Goal: Task Accomplishment & Management: Manage account settings

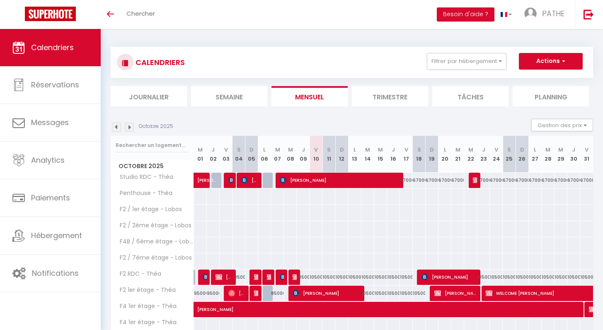
scroll to position [103, 0]
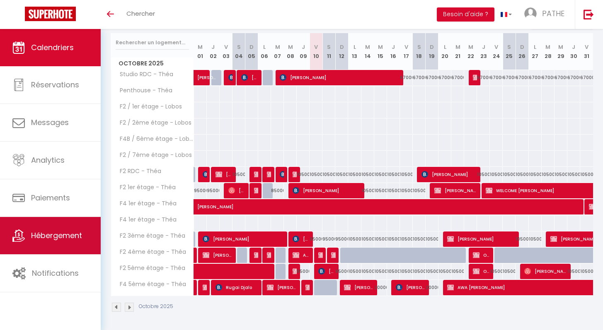
click at [65, 239] on span "Hébergement" at bounding box center [56, 235] width 51 height 10
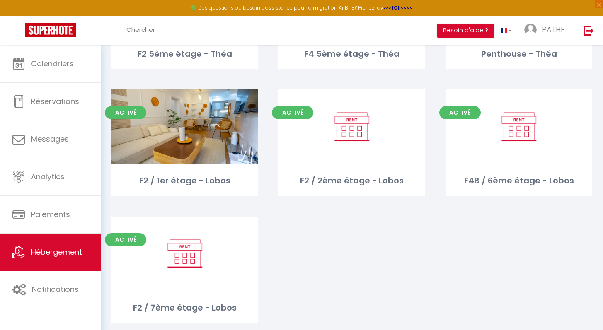
scroll to position [421, 0]
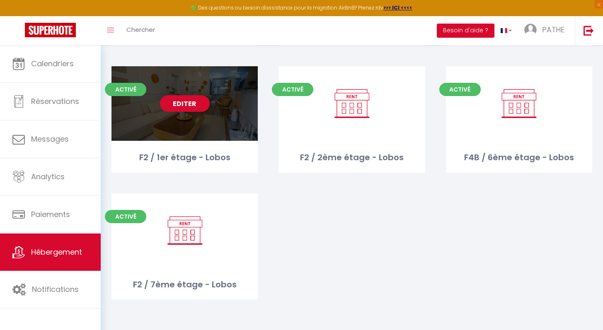
click at [185, 98] on link "Editer" at bounding box center [185, 103] width 50 height 17
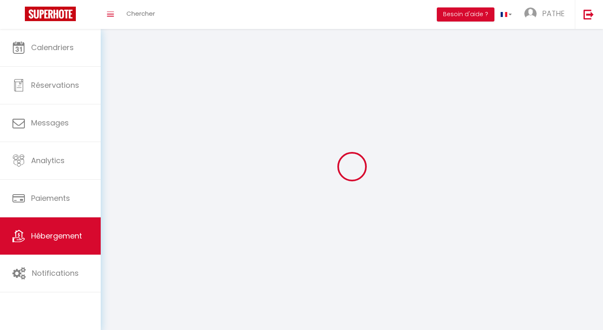
select select "1"
select select
select select "28"
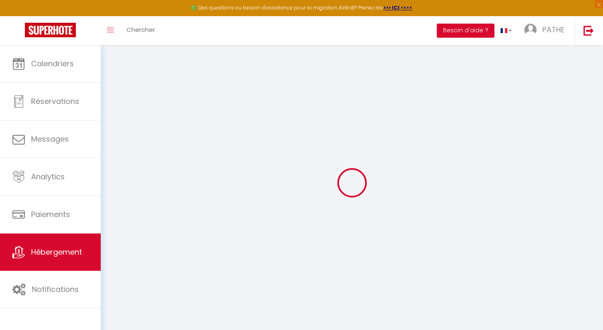
select select
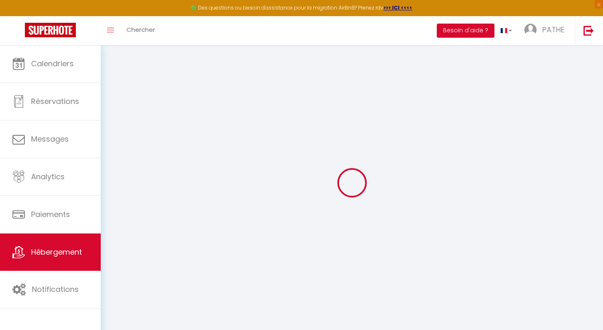
select select
checkbox input "false"
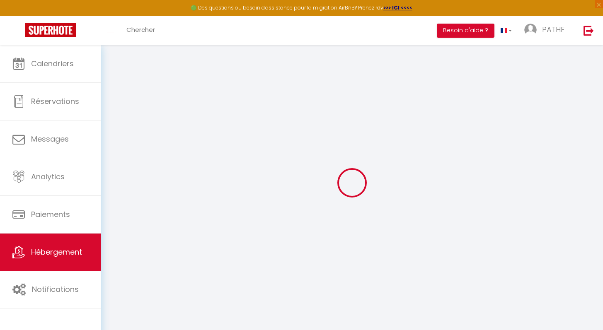
select select
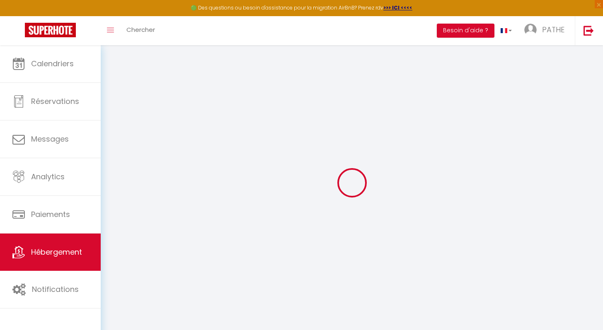
select select
checkbox input "false"
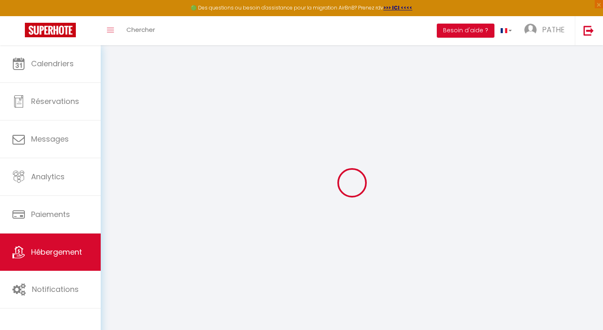
checkbox input "false"
select select
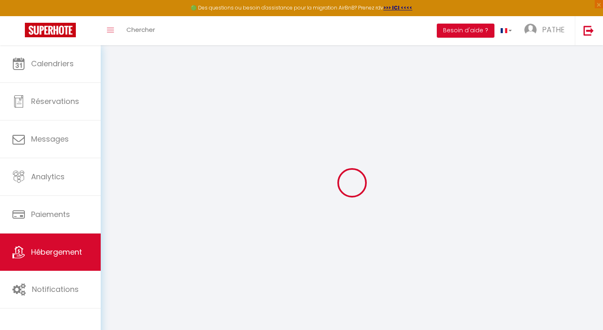
select select
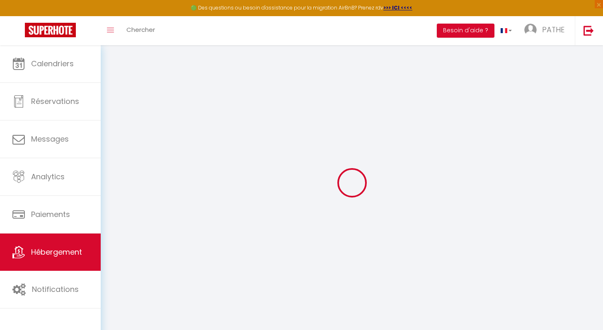
checkbox input "false"
select select
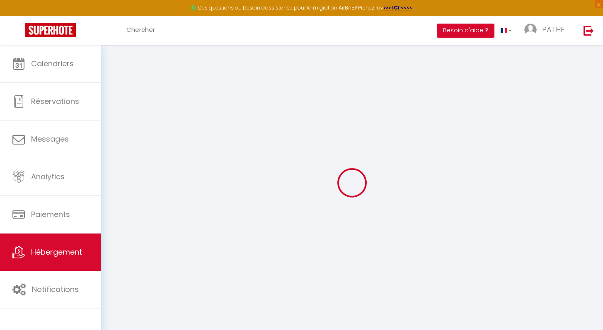
select select
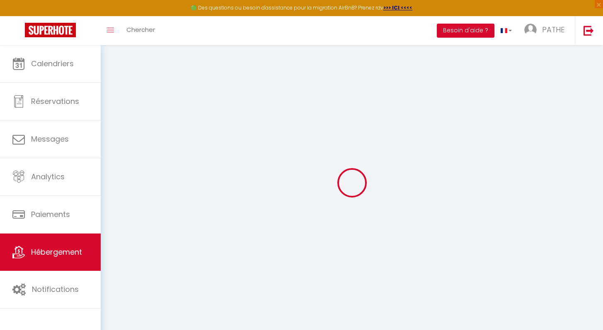
select select
checkbox input "false"
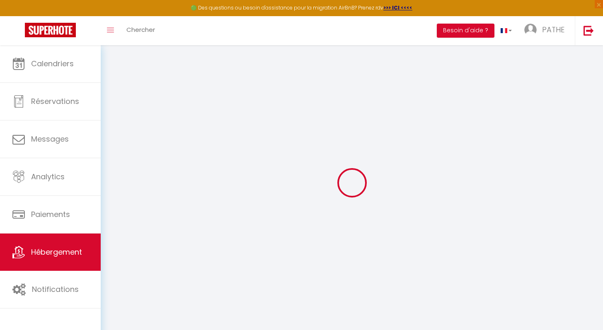
checkbox input "false"
select select
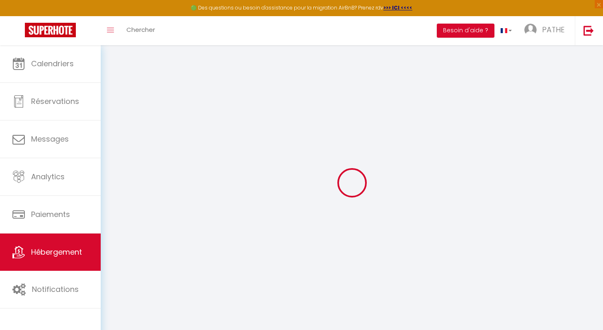
select select
checkbox input "false"
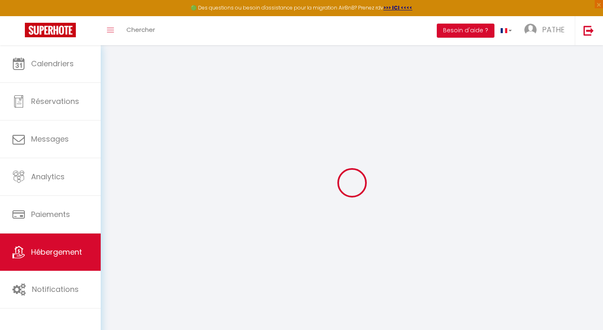
checkbox input "false"
select select
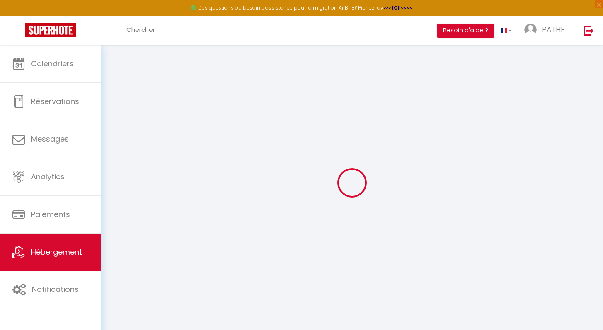
type input "F2 / 1er étage - Lobos"
select select
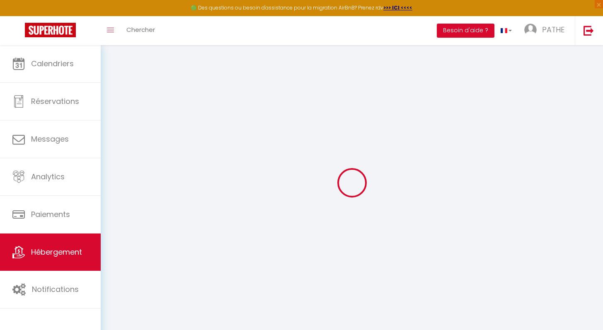
select select
type input "Lobos"
type input "25000"
type input "[GEOGRAPHIC_DATA]"
type input "[EMAIL_ADDRESS][PERSON_NAME][DOMAIN_NAME]"
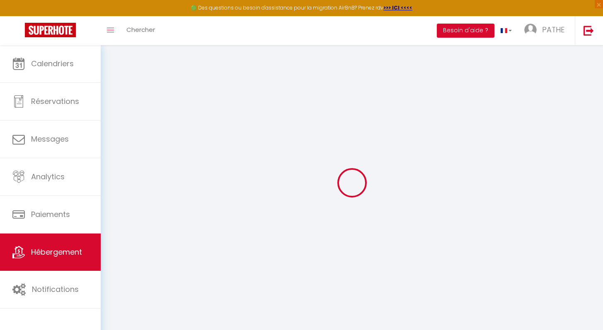
select select
checkbox input "false"
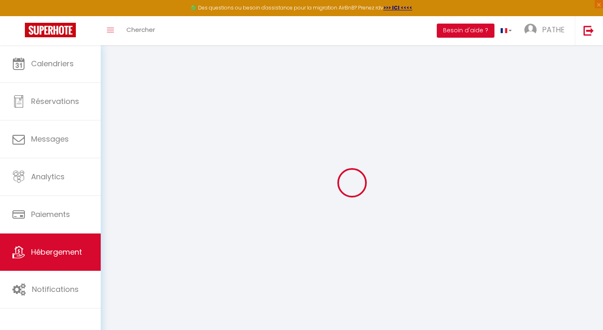
select select "89"
type input "0"
select select
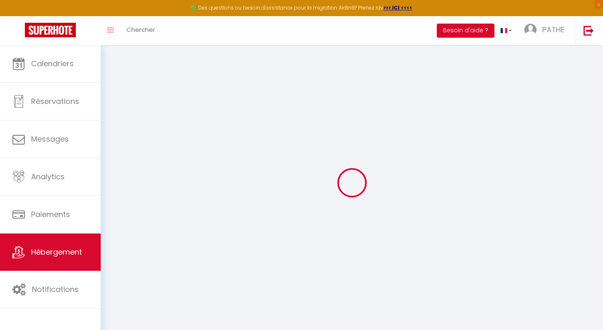
select select
checkbox input "false"
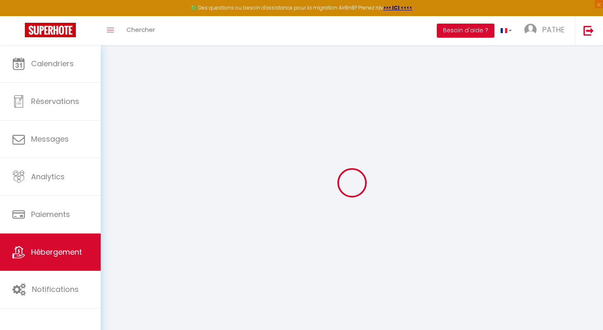
checkbox input "false"
select select
checkbox input "false"
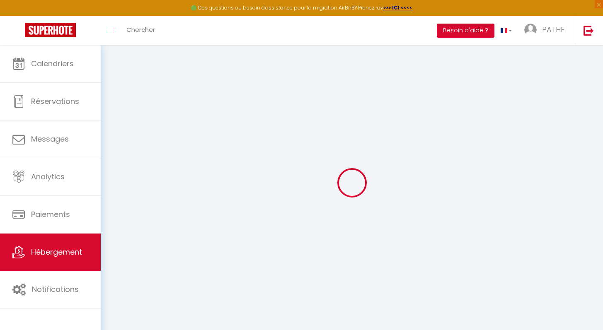
checkbox input "false"
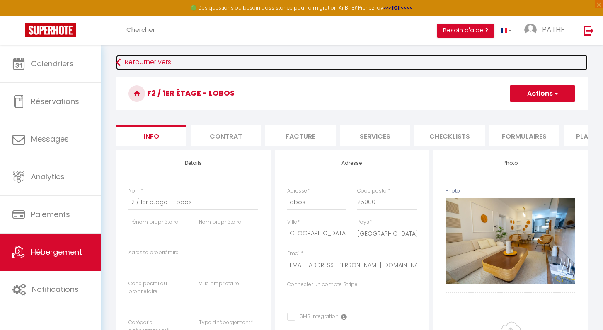
click at [124, 62] on link "Retourner vers" at bounding box center [351, 62] width 471 height 15
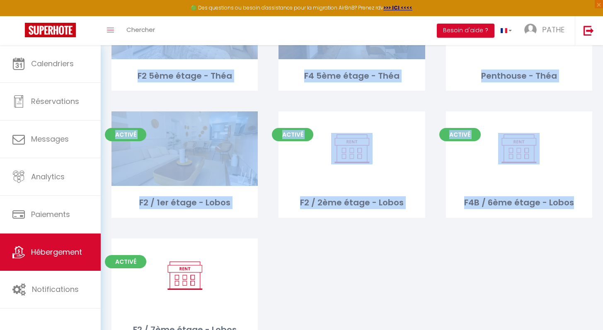
drag, startPoint x: 608, startPoint y: 116, endPoint x: 608, endPoint y: 288, distance: 172.3
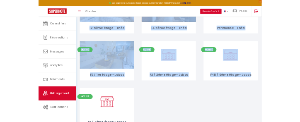
scroll to position [391, 0]
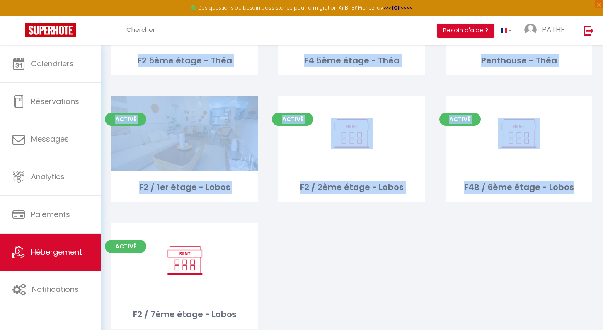
click at [463, 277] on div "Activé Editer Studio RDC - Théa Activé Editer F2 RDC - Théa Activé Editer F2 1e…" at bounding box center [351, 32] width 501 height 635
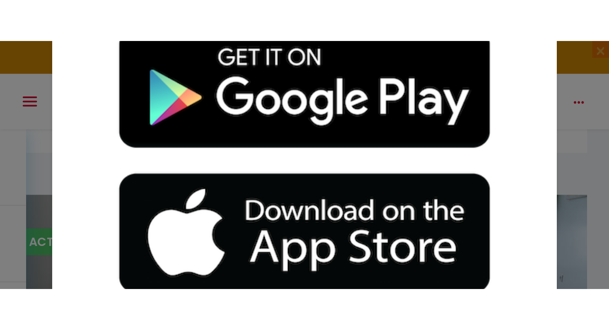
scroll to position [369, 0]
